Goal: Information Seeking & Learning: Learn about a topic

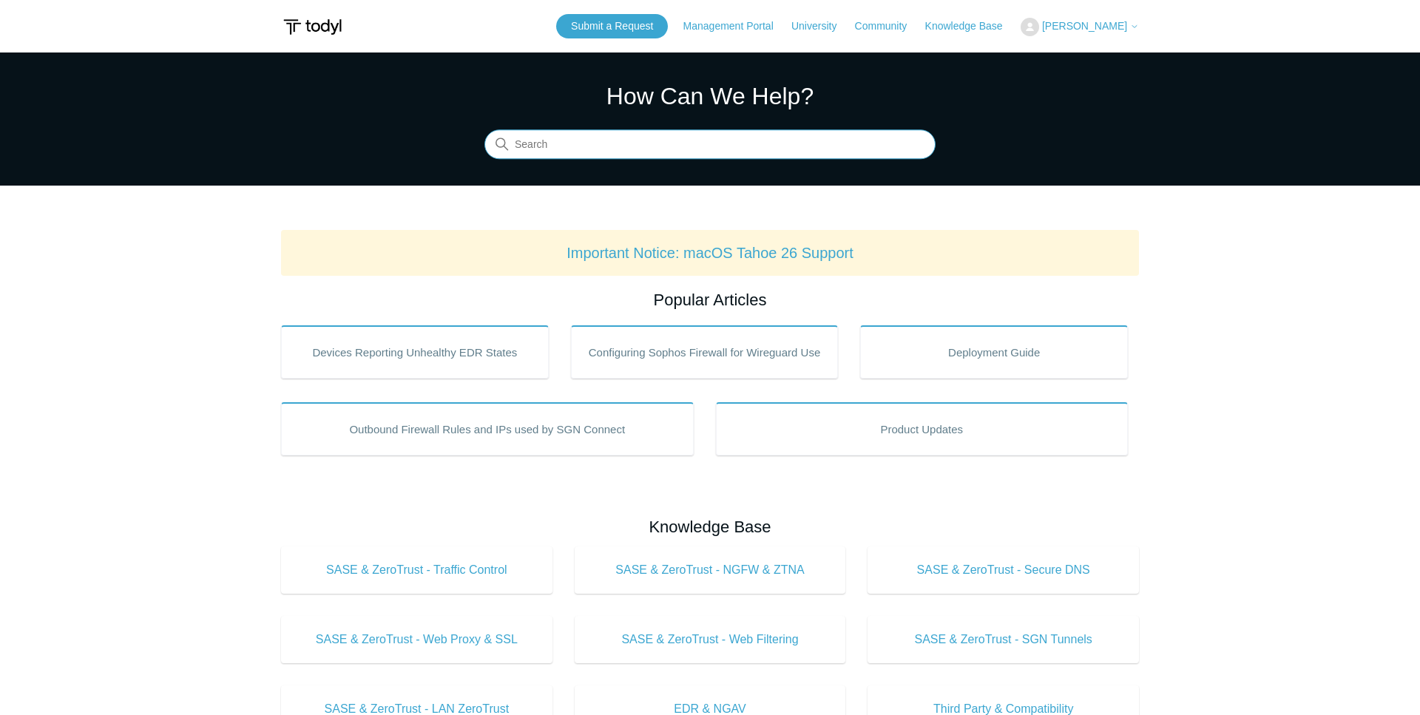
click at [593, 155] on input "Search" at bounding box center [709, 145] width 451 height 30
click at [574, 149] on input "sgn tunn" at bounding box center [709, 145] width 451 height 30
type input "sgn tunnel"
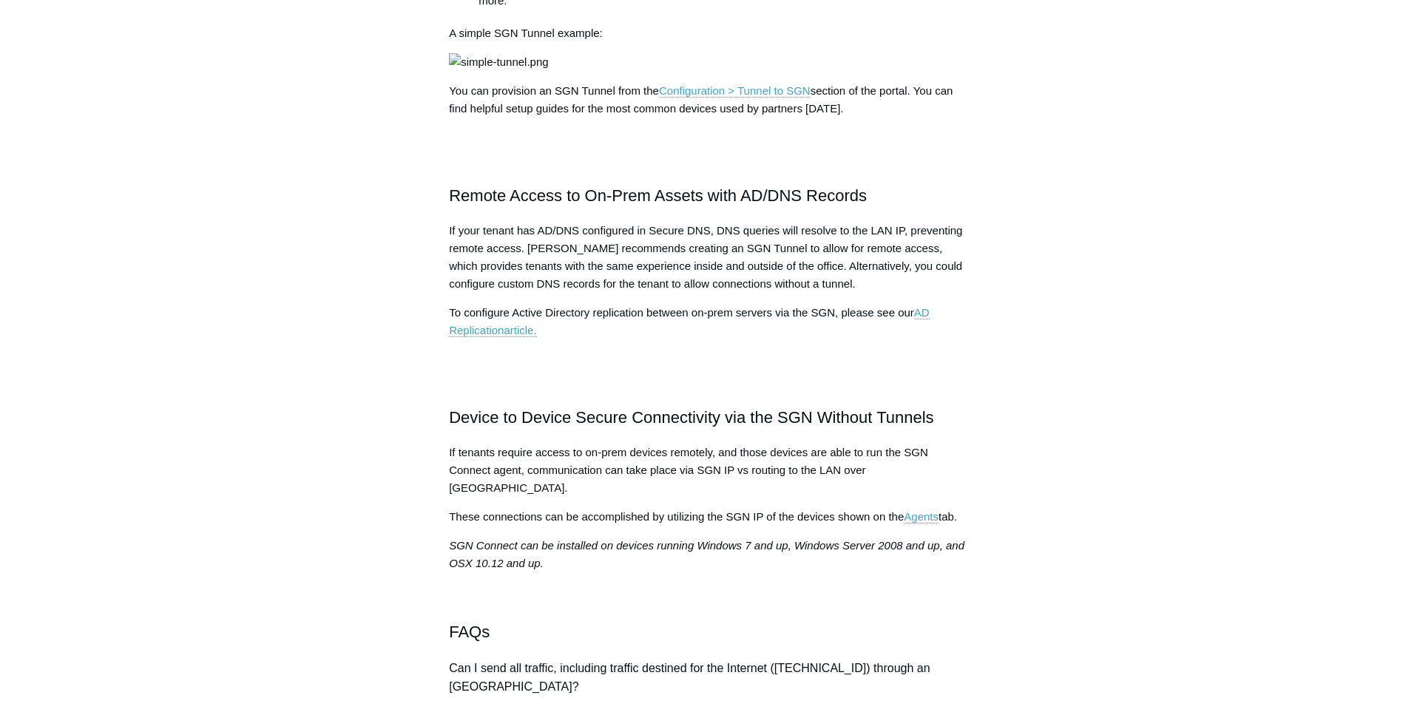
scroll to position [679, 0]
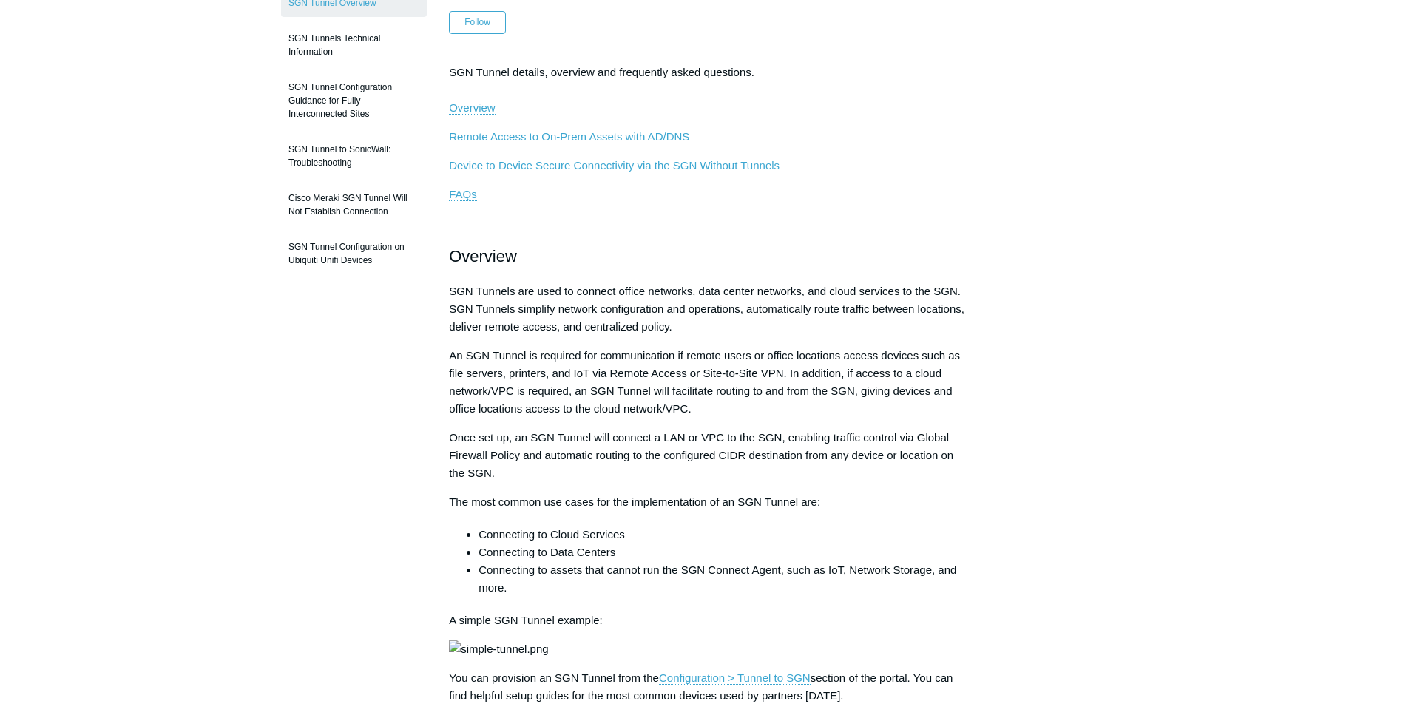
scroll to position [0, 0]
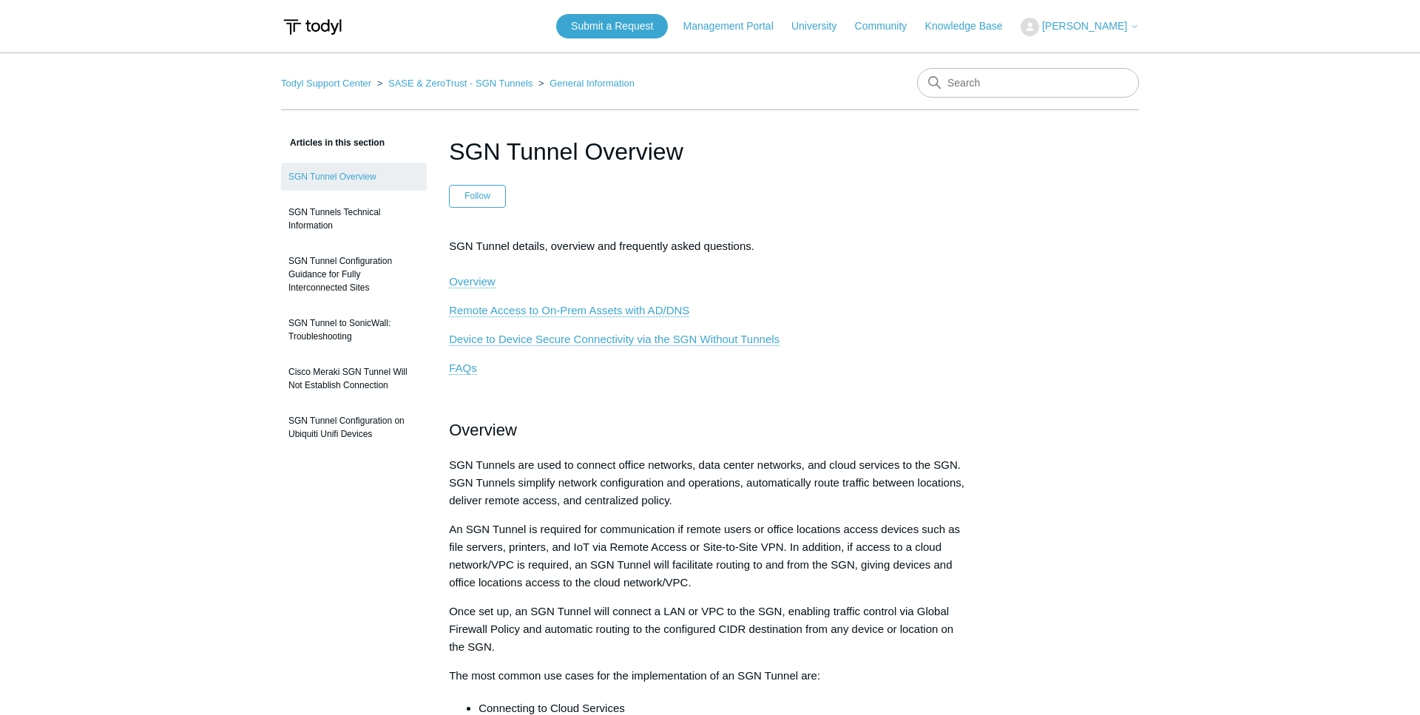
click at [562, 144] on h1 "SGN Tunnel Overview" at bounding box center [710, 152] width 522 height 36
click at [575, 391] on p at bounding box center [710, 397] width 522 height 18
